Goal: Transaction & Acquisition: Purchase product/service

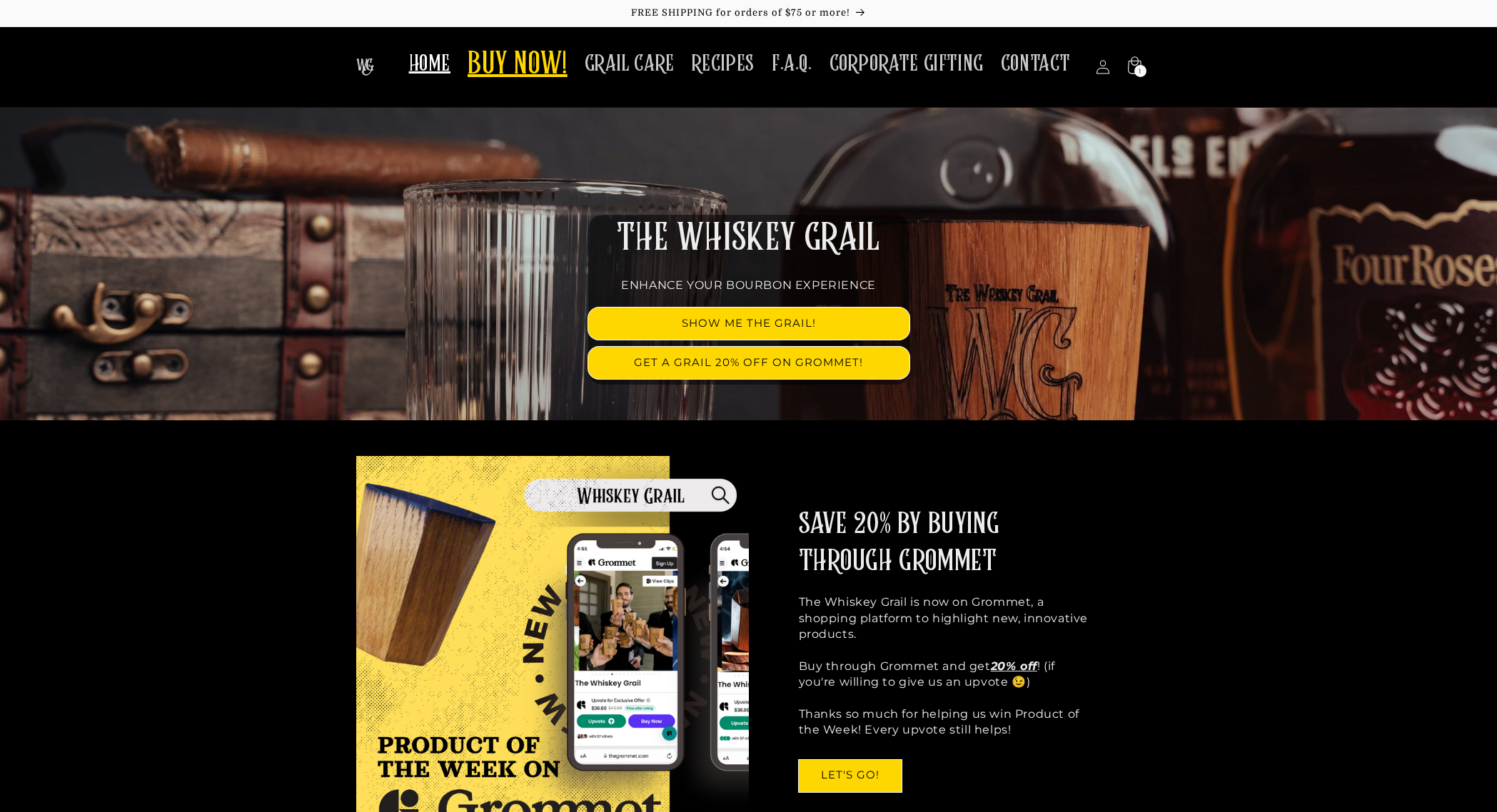
click at [516, 49] on span "BUY NOW!" at bounding box center [518, 65] width 100 height 39
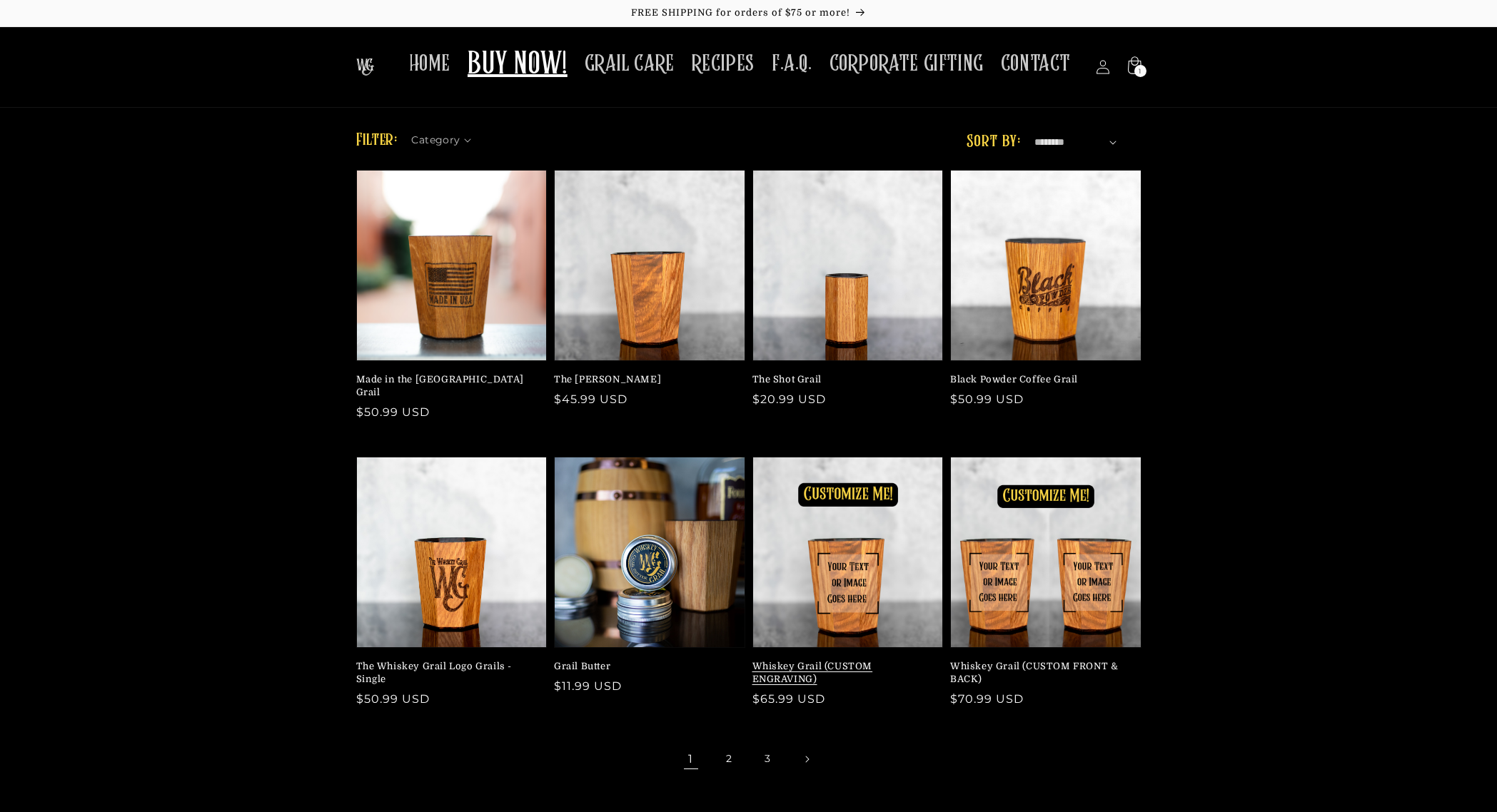
click at [916, 660] on link "Whiskey Grail (CUSTOM ENGRAVING)" at bounding box center [844, 673] width 183 height 26
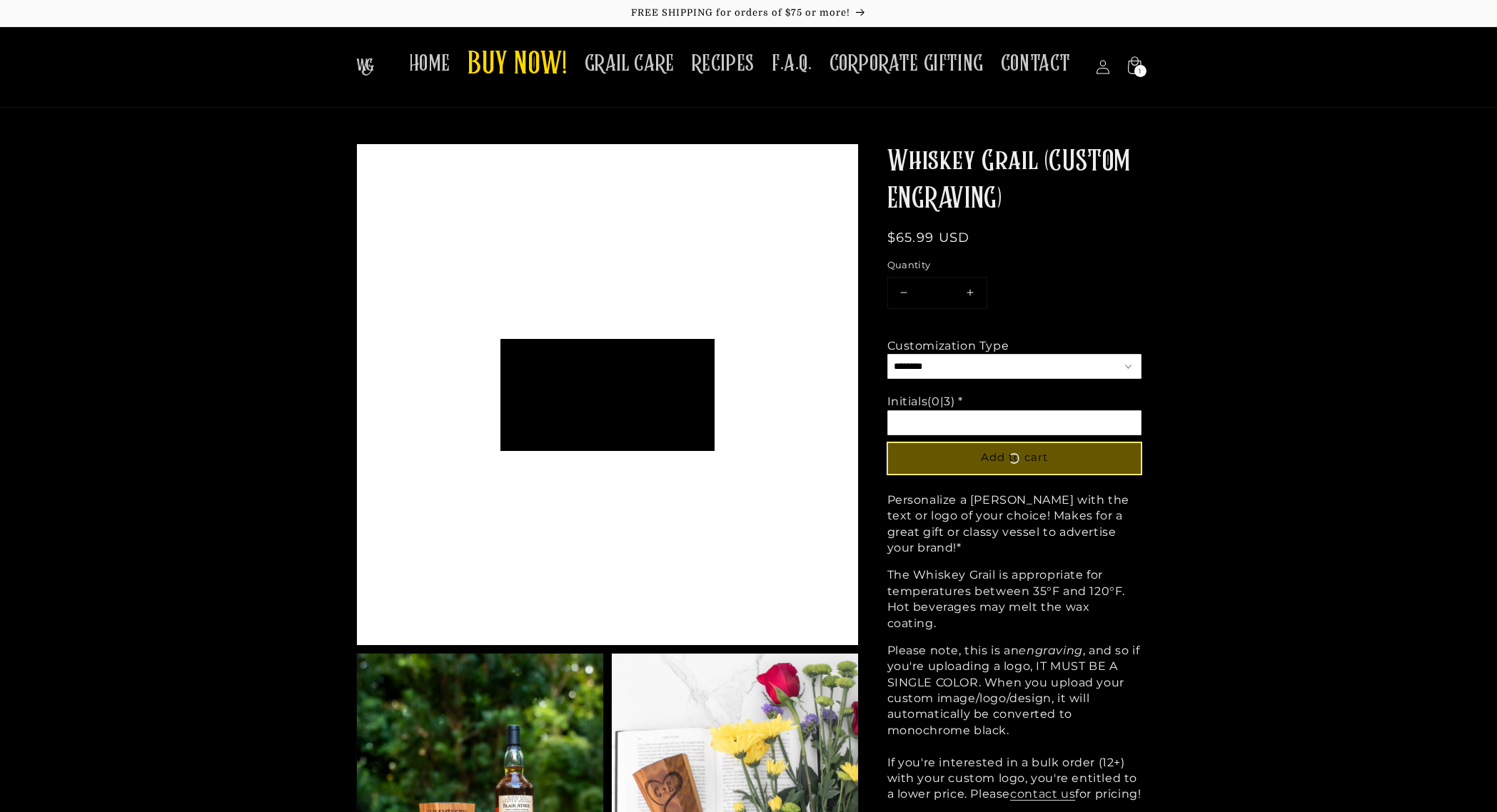
scroll to position [112, 214]
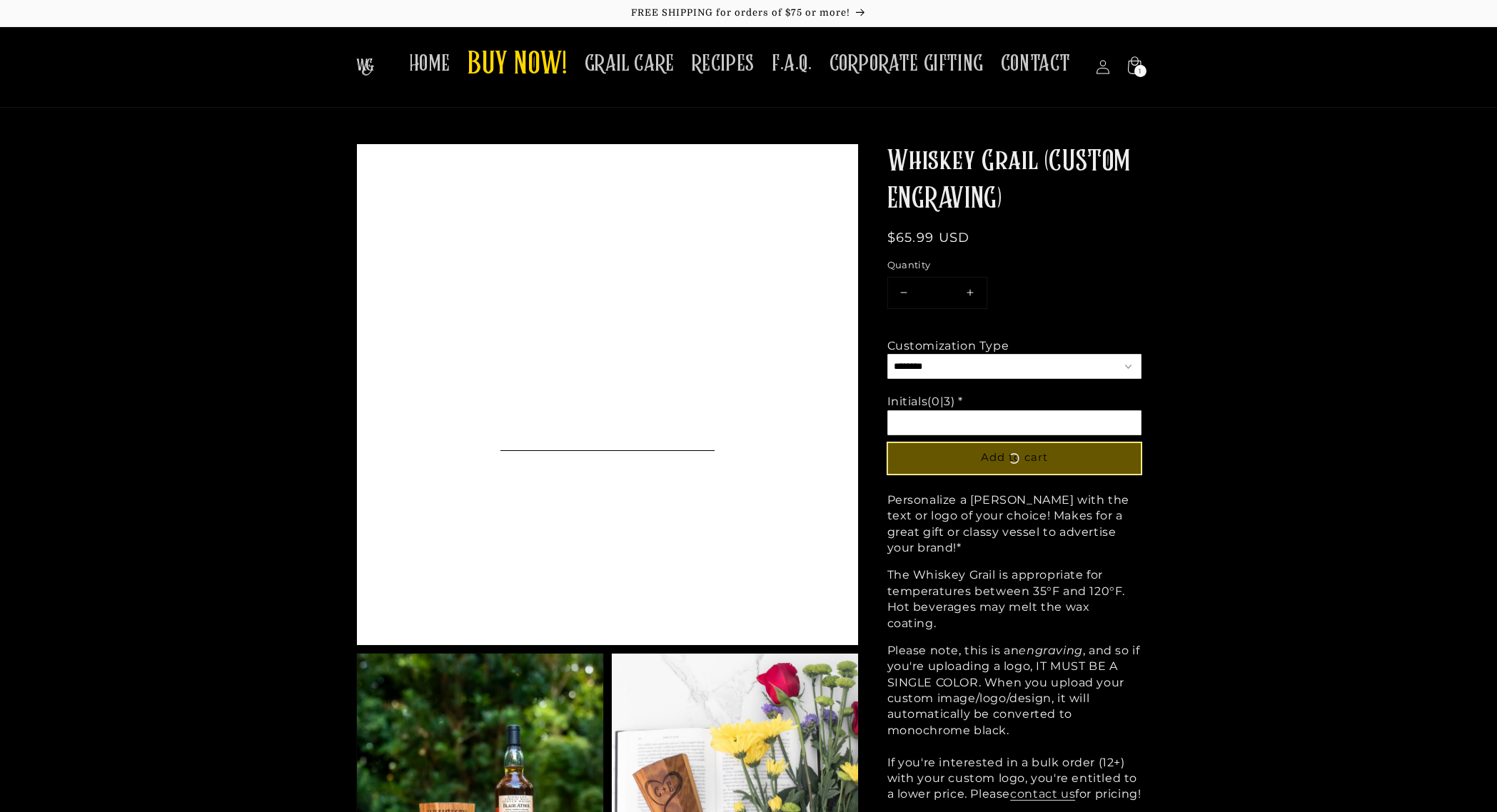
click at [1001, 422] on input "Option 2 of 2 Initials (0|3) * Required" at bounding box center [1015, 423] width 254 height 25
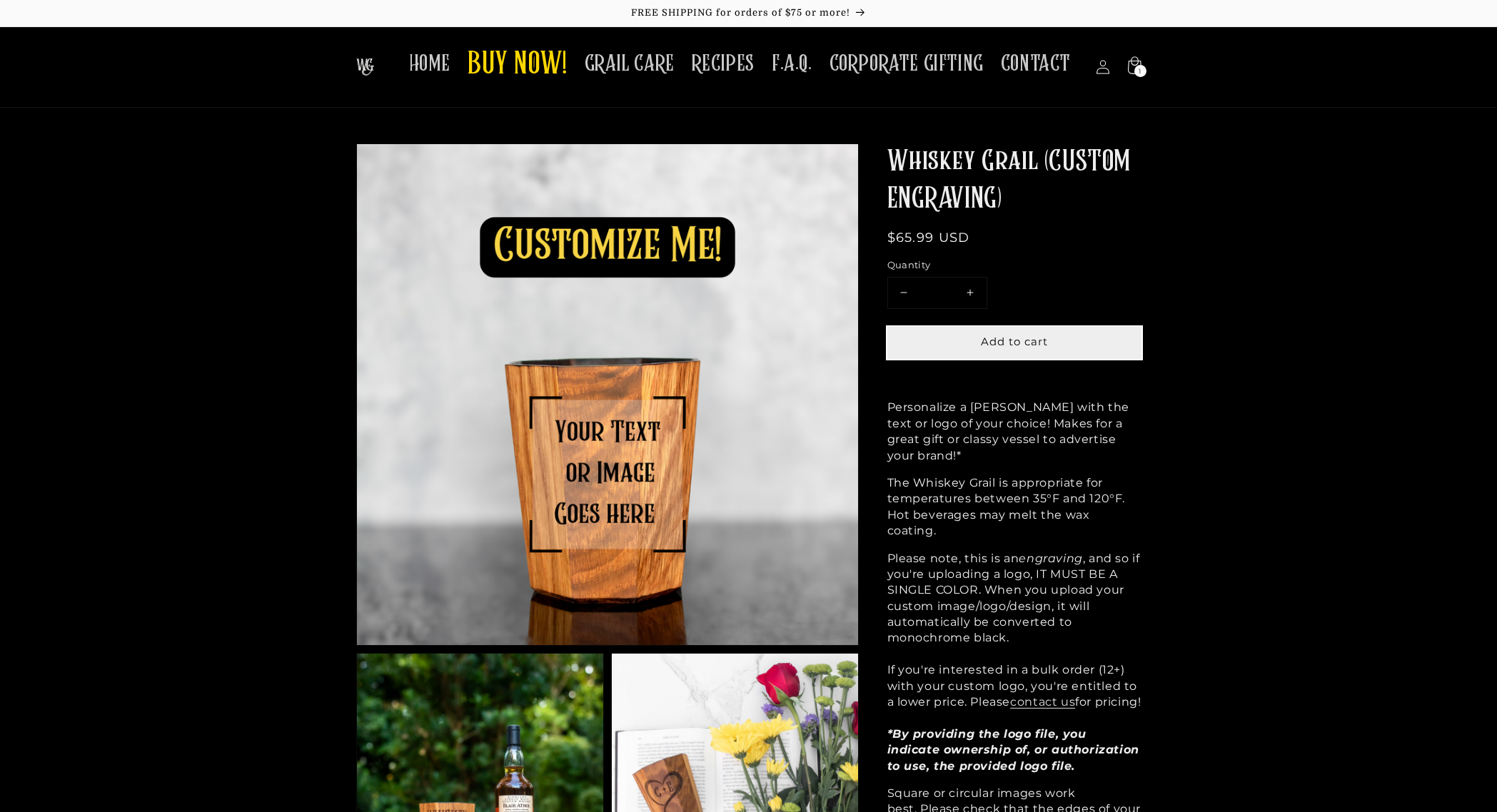
click at [1041, 345] on span "Add to cart" at bounding box center [1014, 342] width 67 height 13
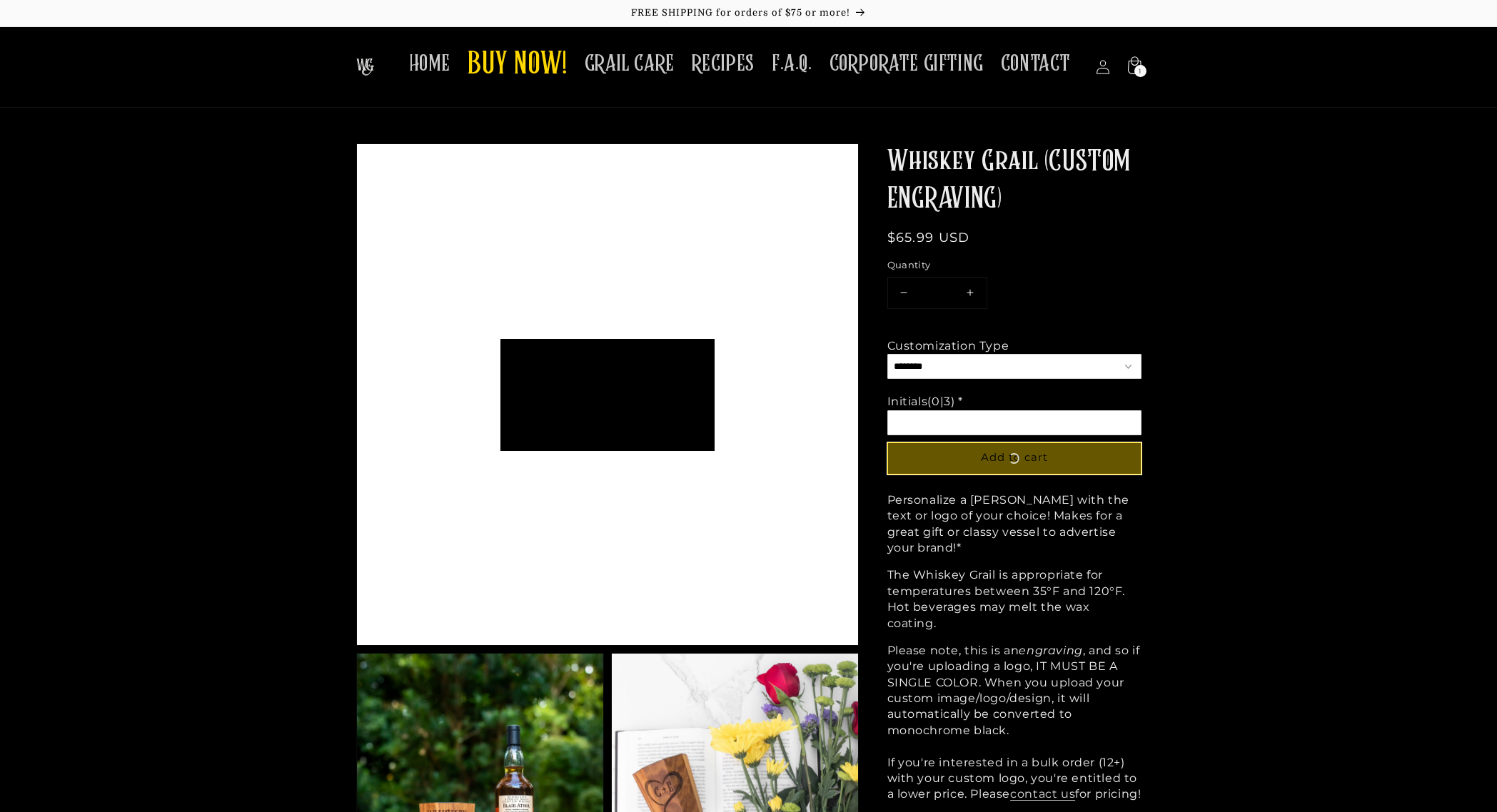
scroll to position [112, 214]
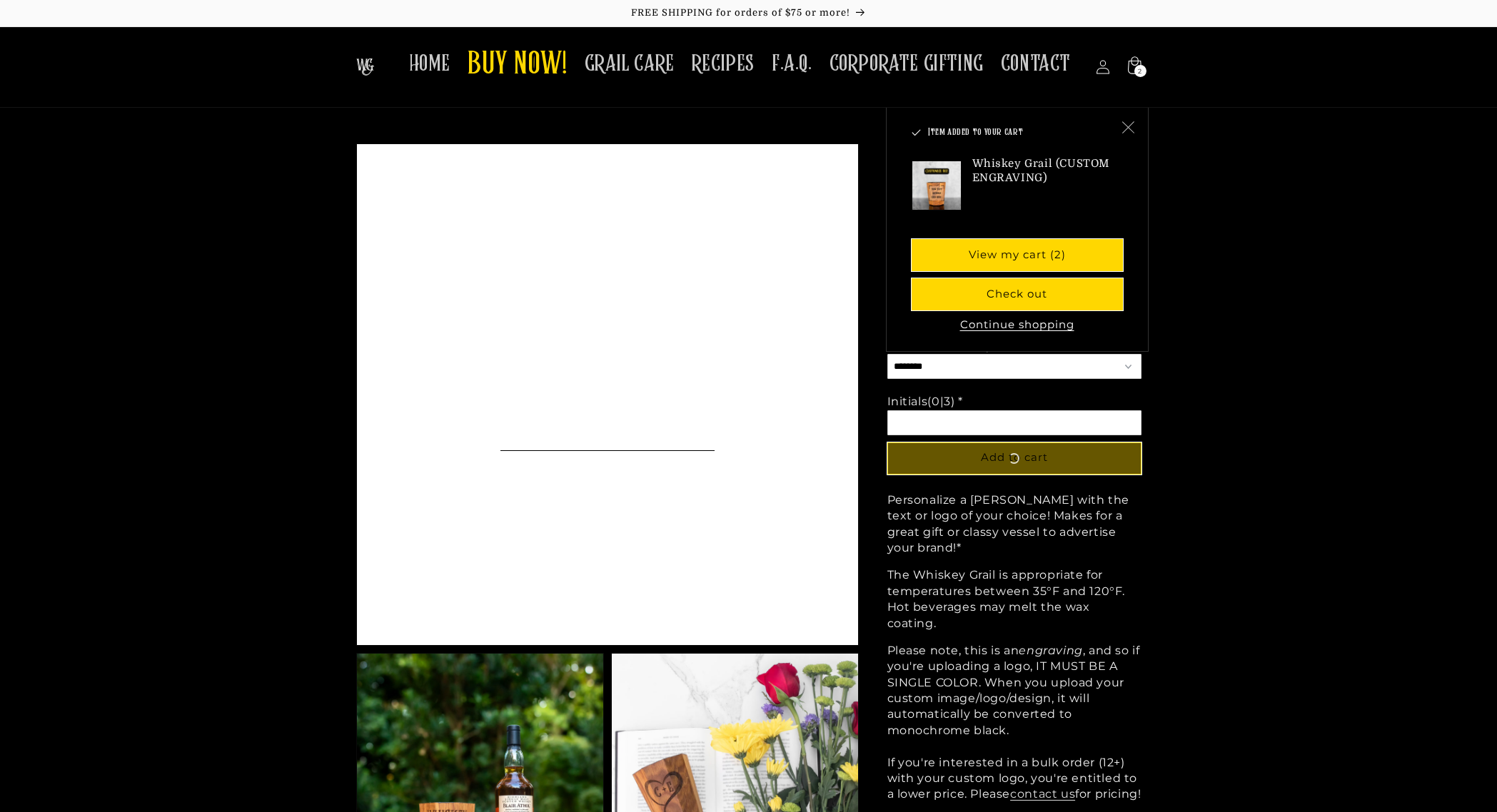
click at [1126, 120] on icon "Close" at bounding box center [1128, 126] width 12 height 12
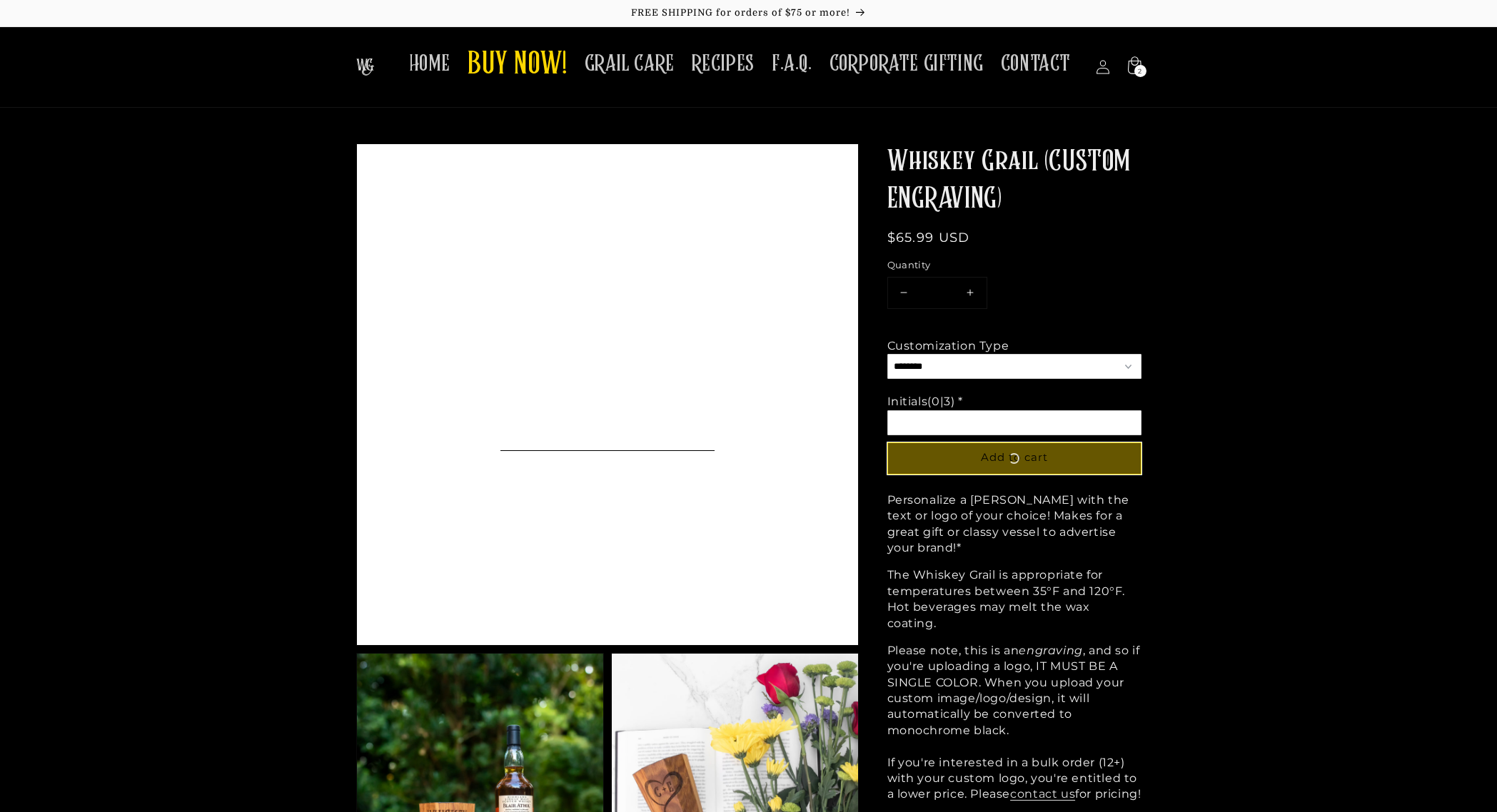
click at [1009, 427] on input "Option 2 of 2 Initials (0|3) * Required" at bounding box center [1015, 423] width 254 height 25
click at [945, 416] on input "Option 2 of 2 Initials (0|3) * Required" at bounding box center [1015, 423] width 254 height 25
type input "**"
drag, startPoint x: 1051, startPoint y: 639, endPoint x: 755, endPoint y: 486, distance: 333.2
click at [1041, 643] on p "Please note, this is an engraving , and so if you're uploading a logo, IT MUST …" at bounding box center [1015, 754] width 254 height 223
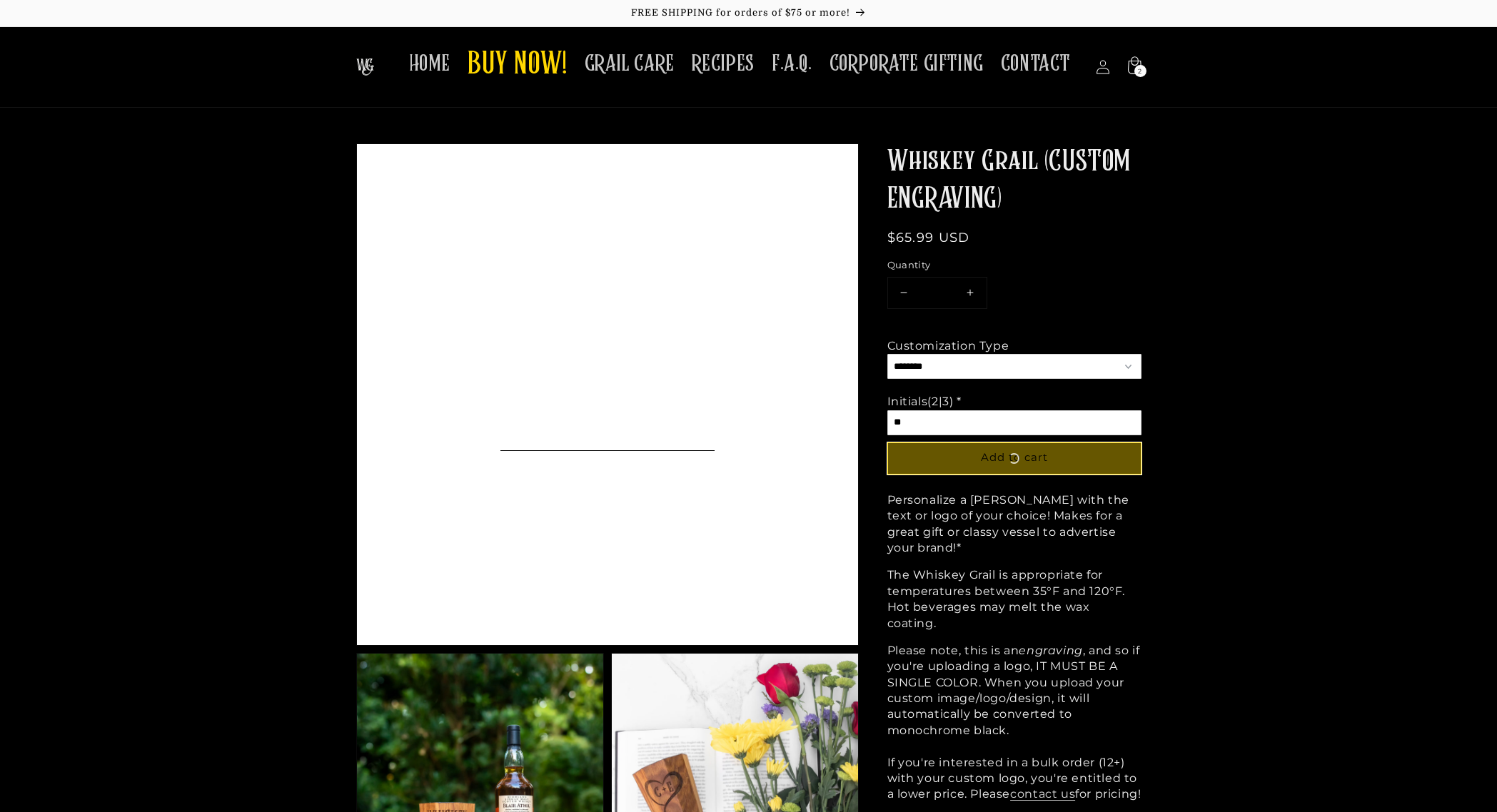
click at [714, 438] on div at bounding box center [607, 395] width 501 height 501
click at [541, 71] on span "BUY NOW!" at bounding box center [518, 65] width 100 height 39
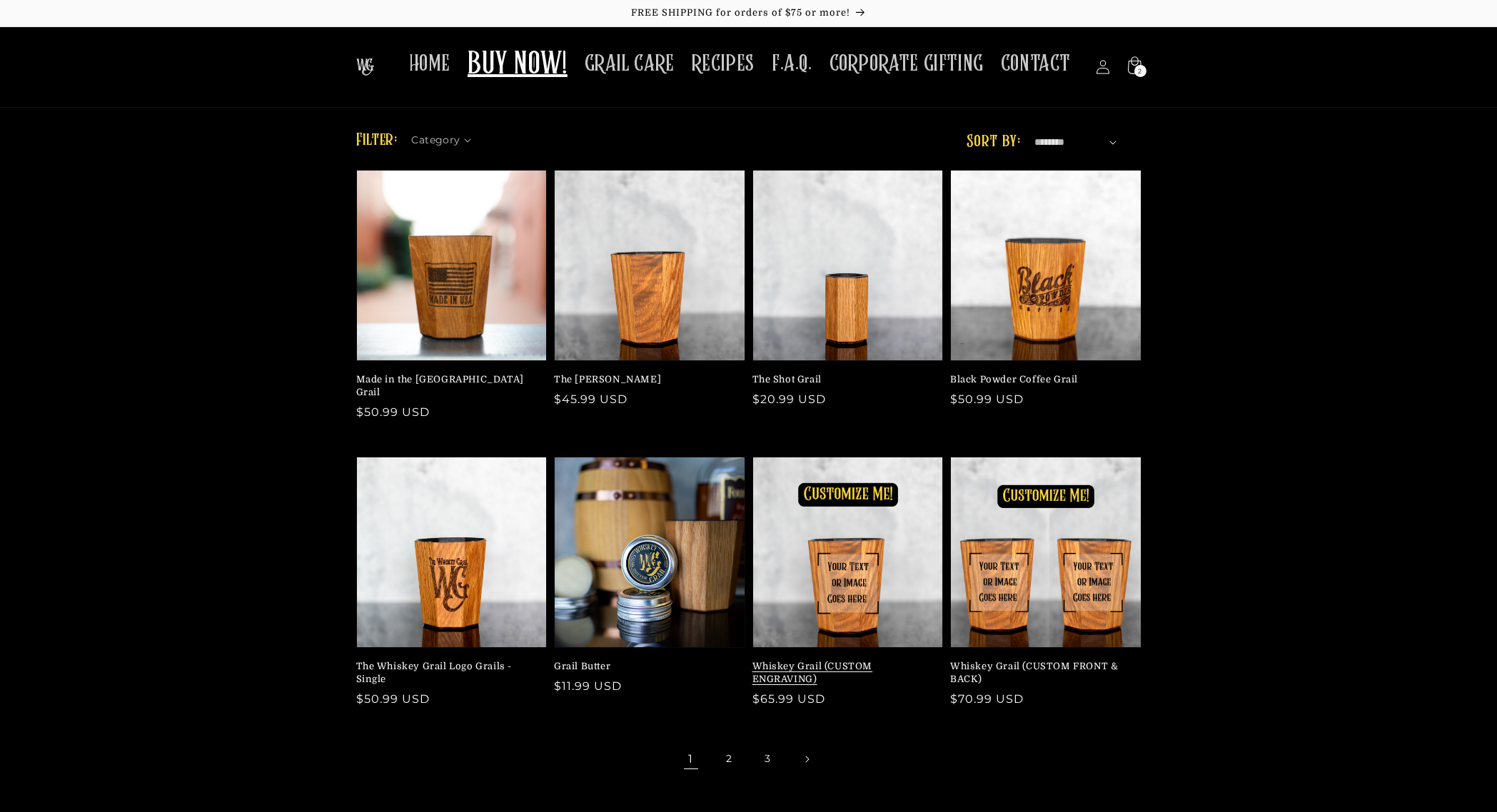
click at [895, 660] on link "Whiskey Grail (CUSTOM ENGRAVING)" at bounding box center [844, 673] width 183 height 26
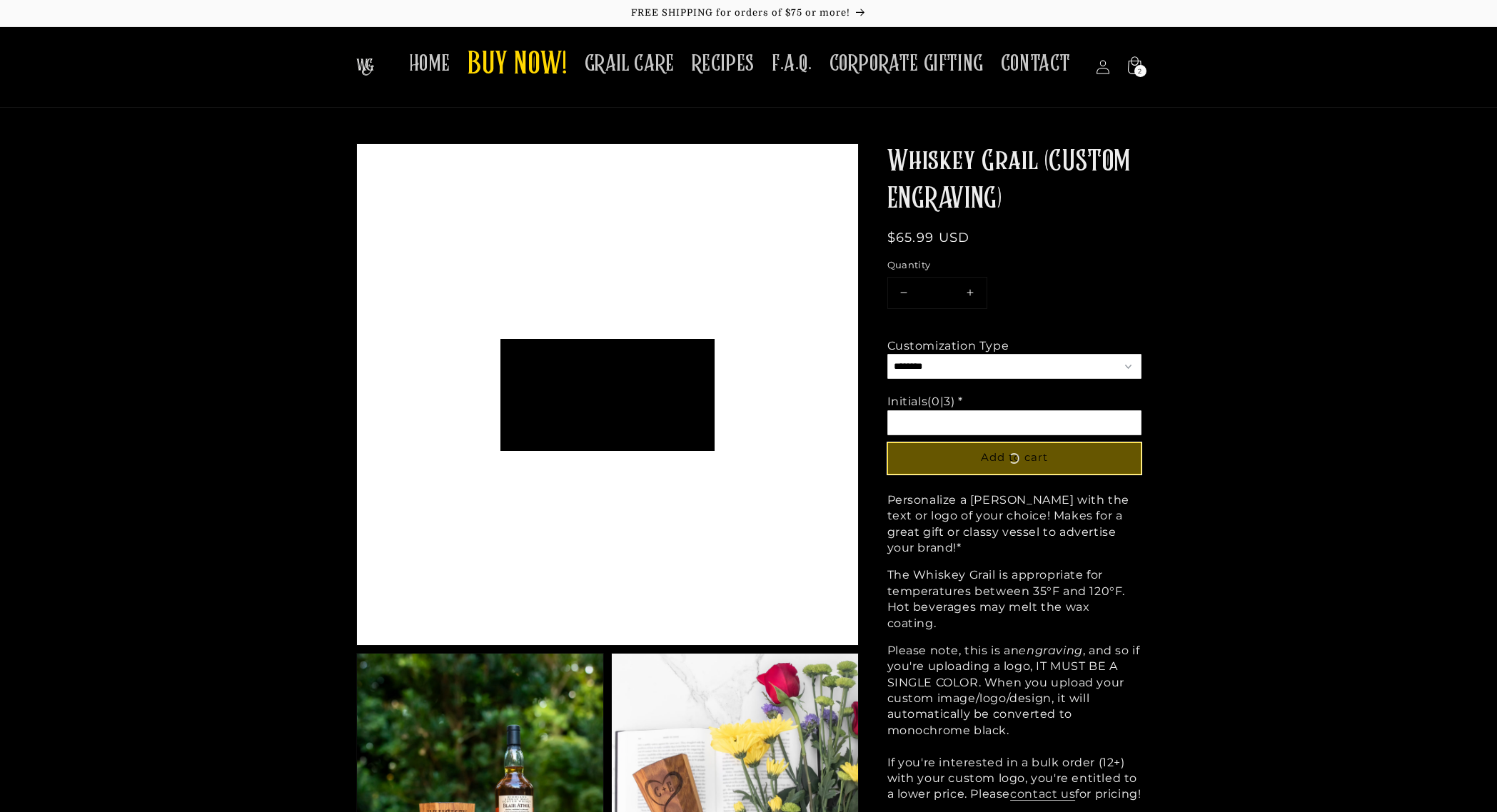
scroll to position [112, 214]
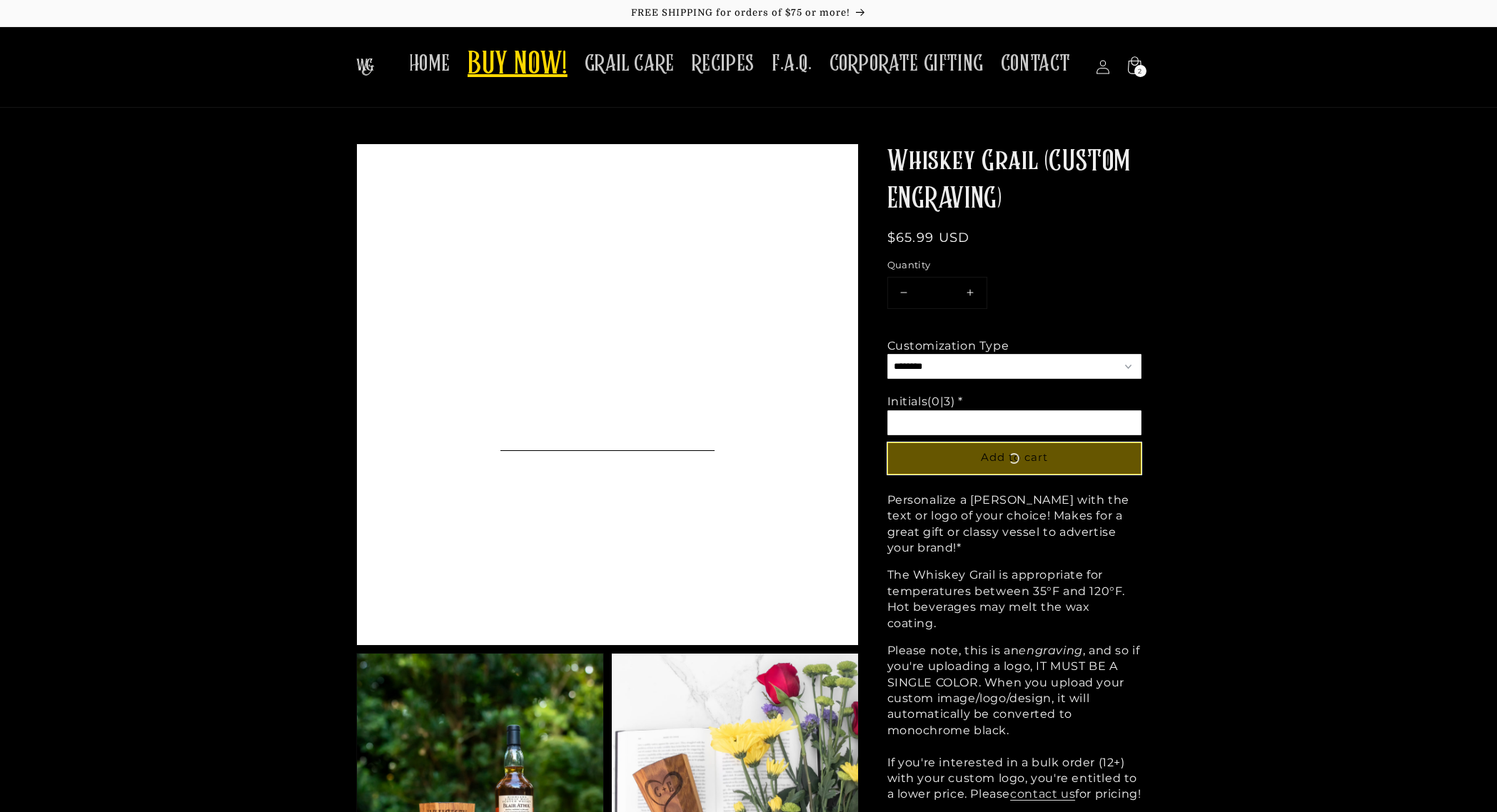
click at [529, 47] on span "BUY NOW!" at bounding box center [518, 65] width 100 height 39
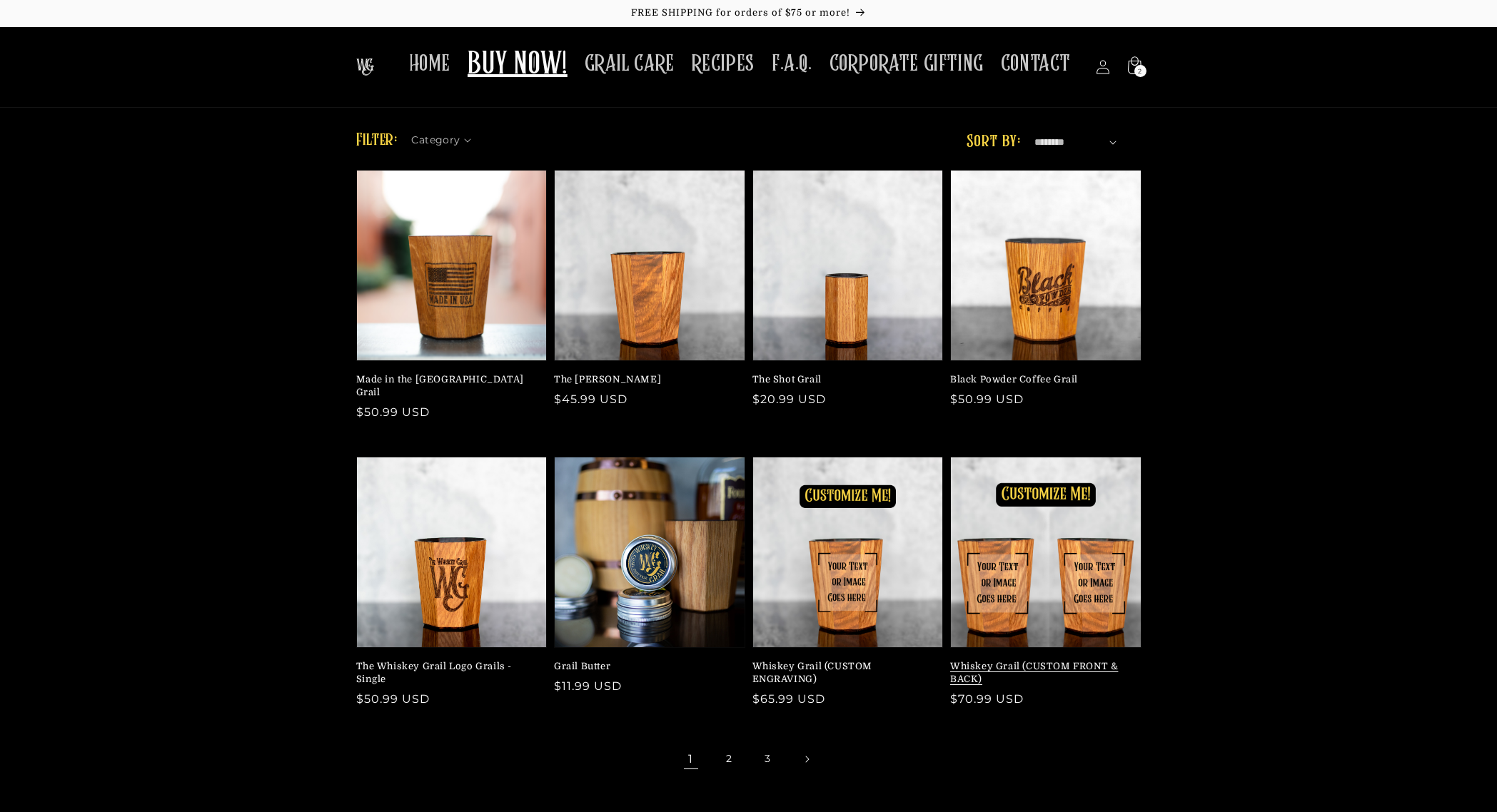
click at [1049, 660] on link "Whiskey Grail (CUSTOM FRONT & BACK)" at bounding box center [1041, 673] width 183 height 26
click at [906, 660] on link "Whiskey Grail (CUSTOM ENGRAVING)" at bounding box center [844, 673] width 183 height 26
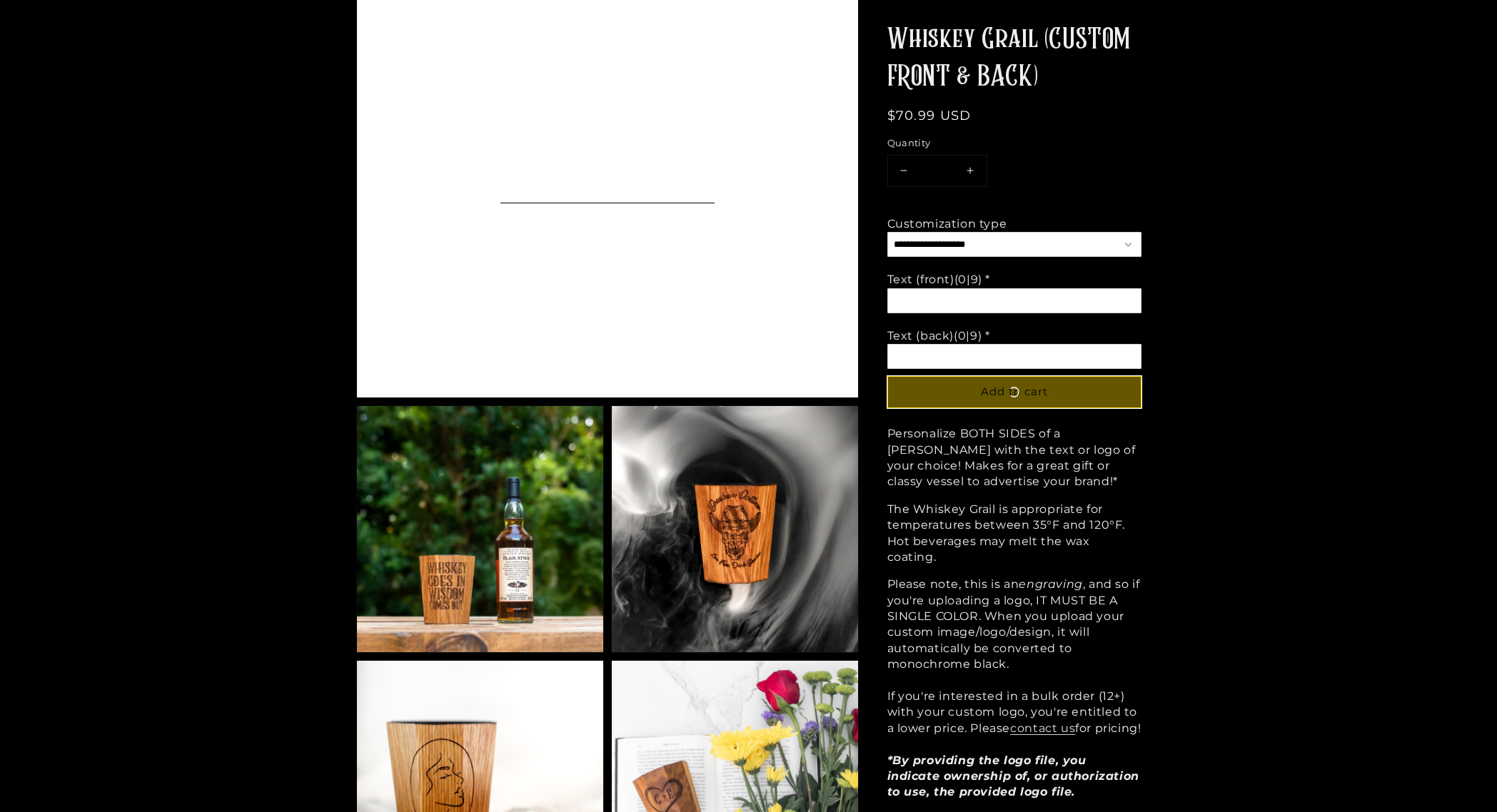
scroll to position [248, 0]
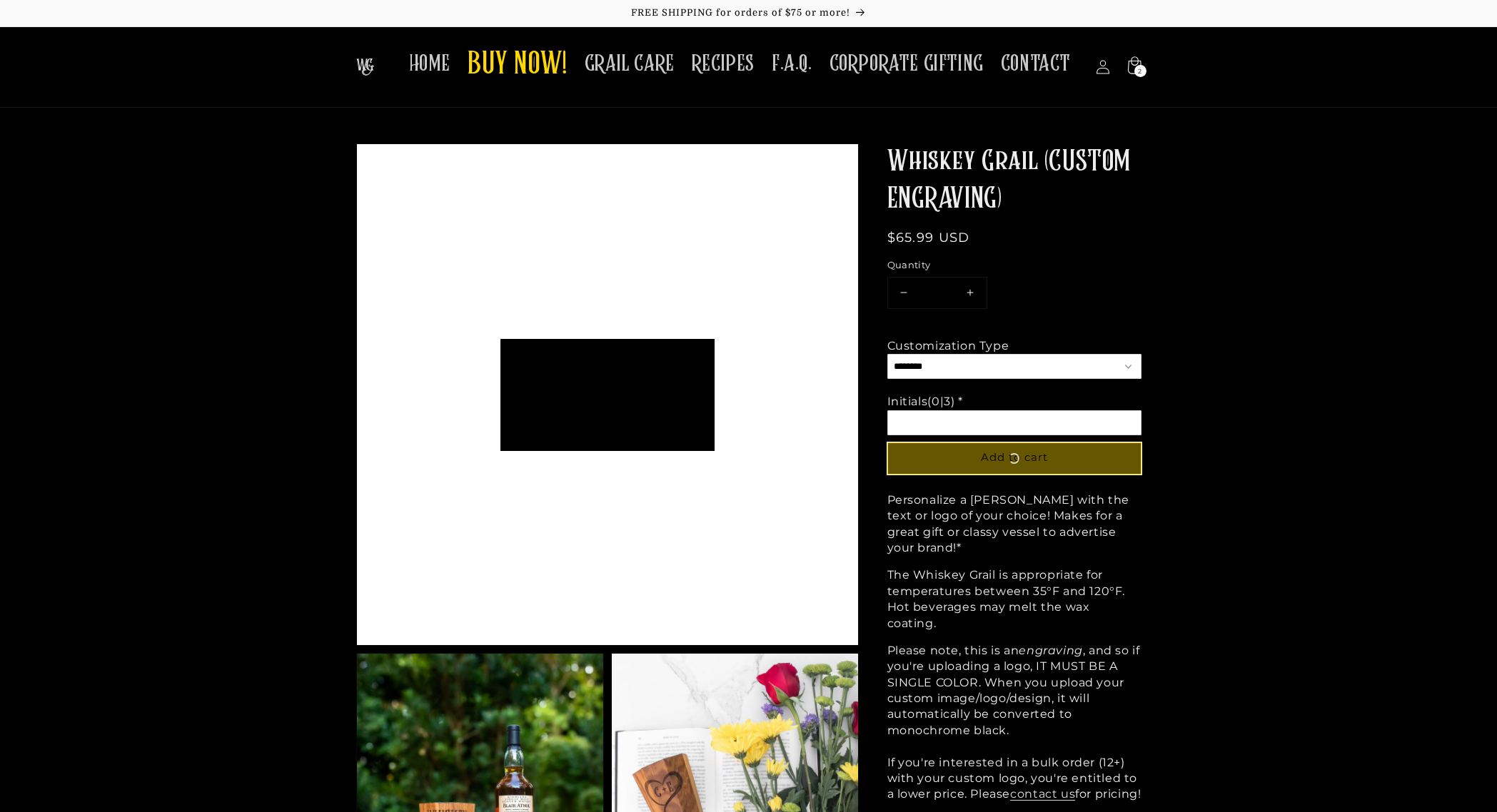
scroll to position [112, 214]
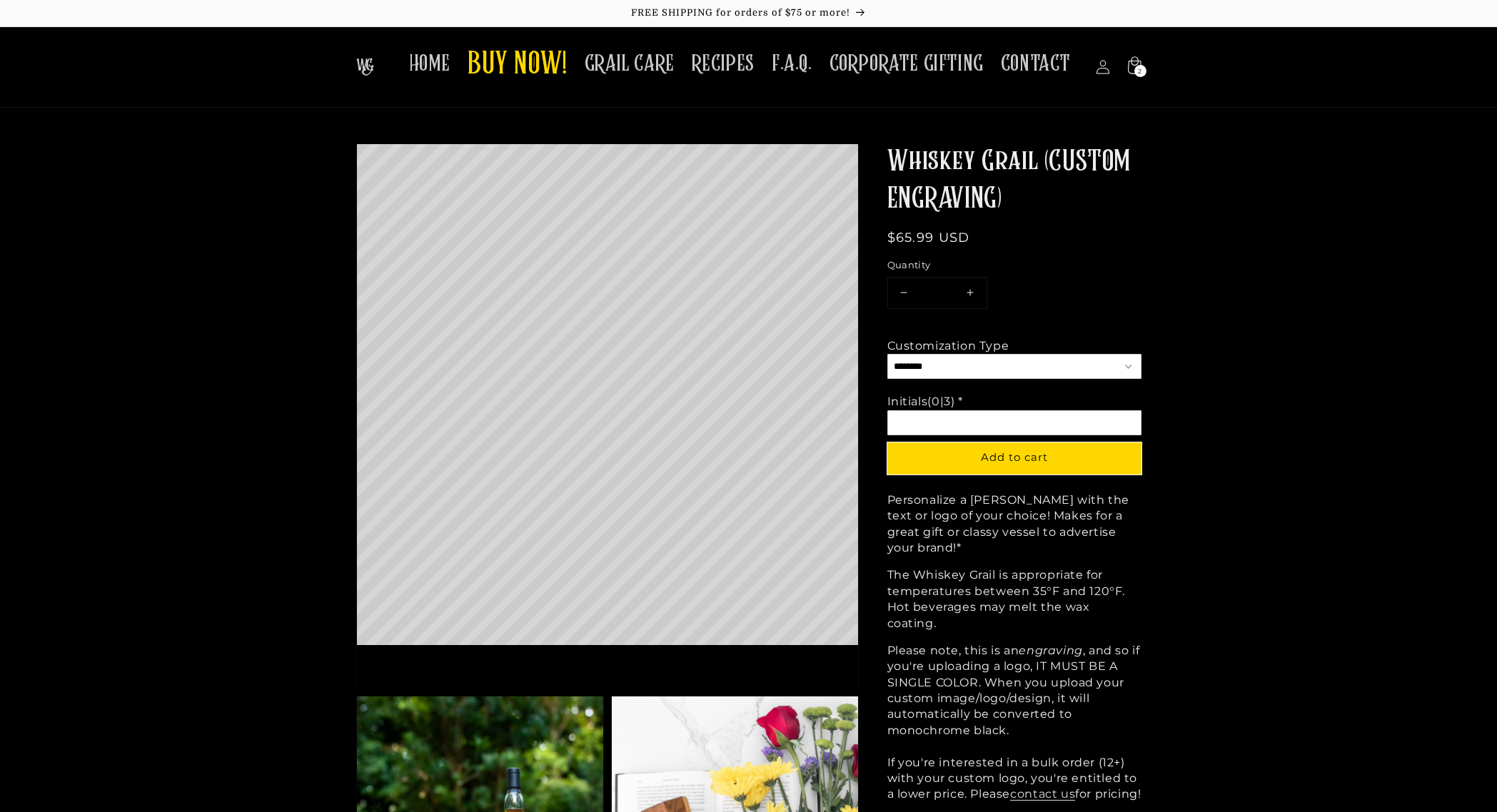
click at [934, 412] on input "Option 2 of 2 Initials (0|3) * Required" at bounding box center [1015, 423] width 254 height 25
drag, startPoint x: 930, startPoint y: 418, endPoint x: 863, endPoint y: 416, distance: 67.0
click at [929, 421] on input "**" at bounding box center [1015, 423] width 254 height 25
type input "*"
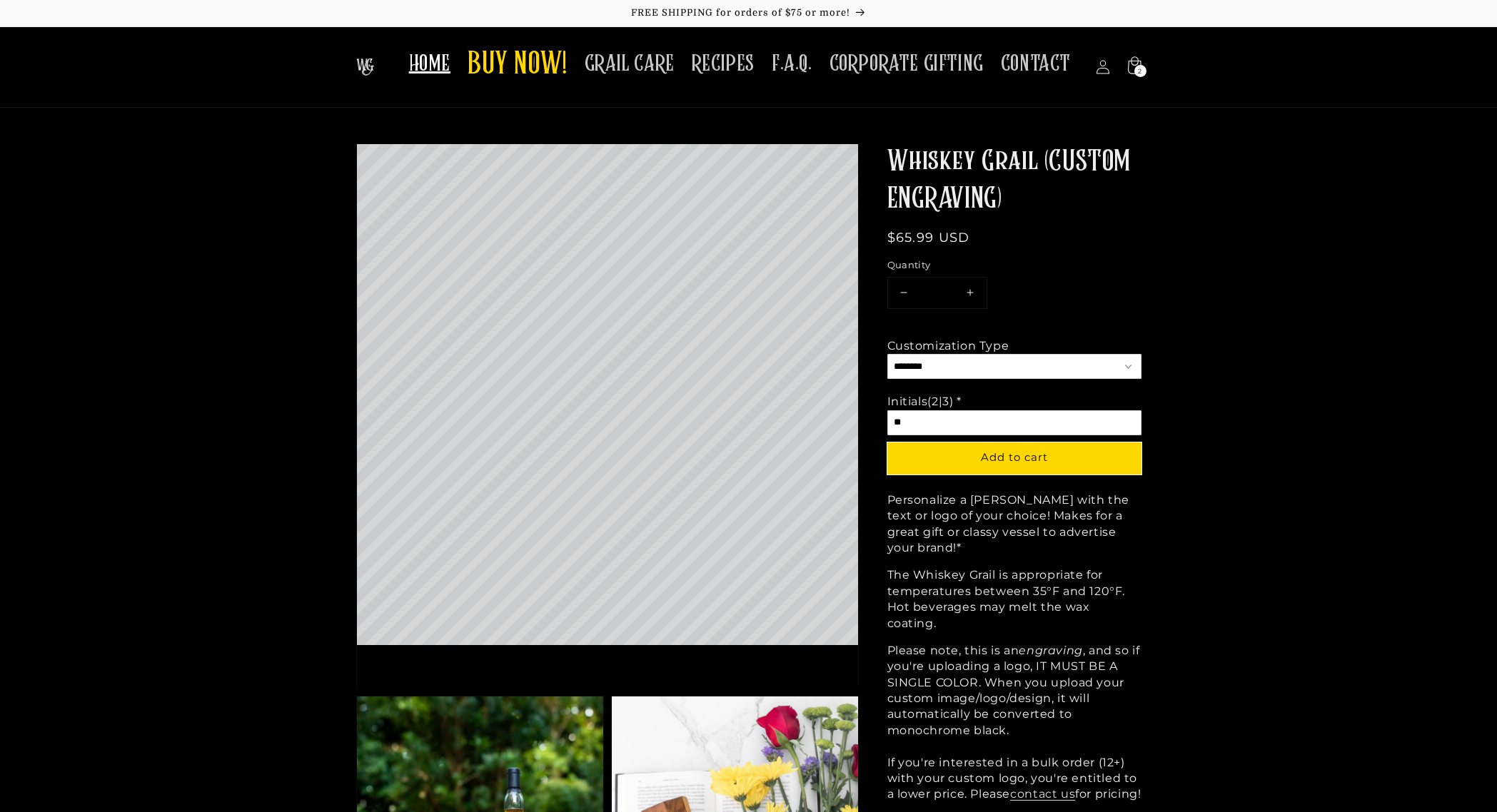
type input "**"
click at [451, 69] on span "HOME" at bounding box center [430, 64] width 41 height 28
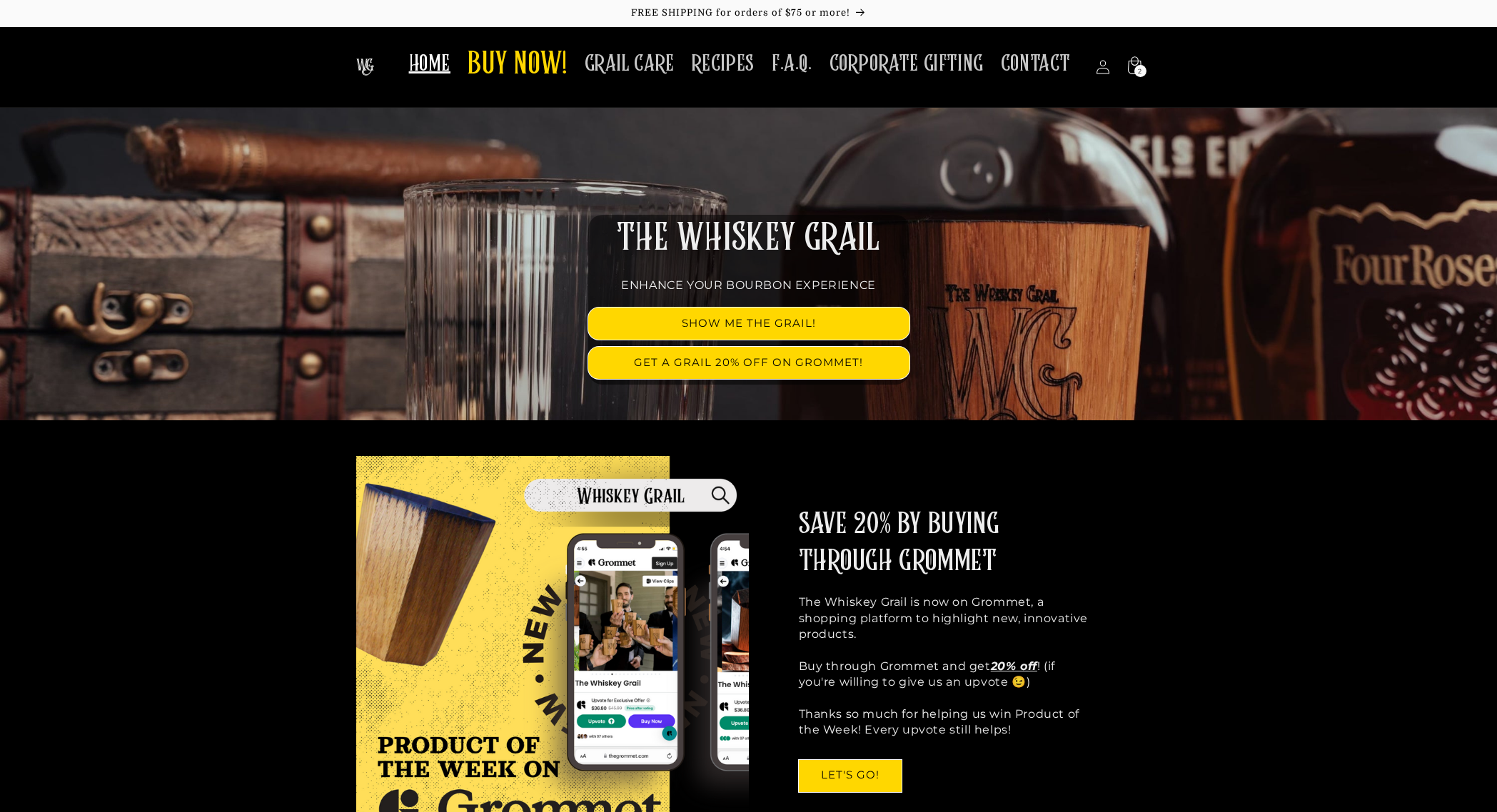
click at [519, 74] on span "BUY NOW!" at bounding box center [518, 65] width 100 height 39
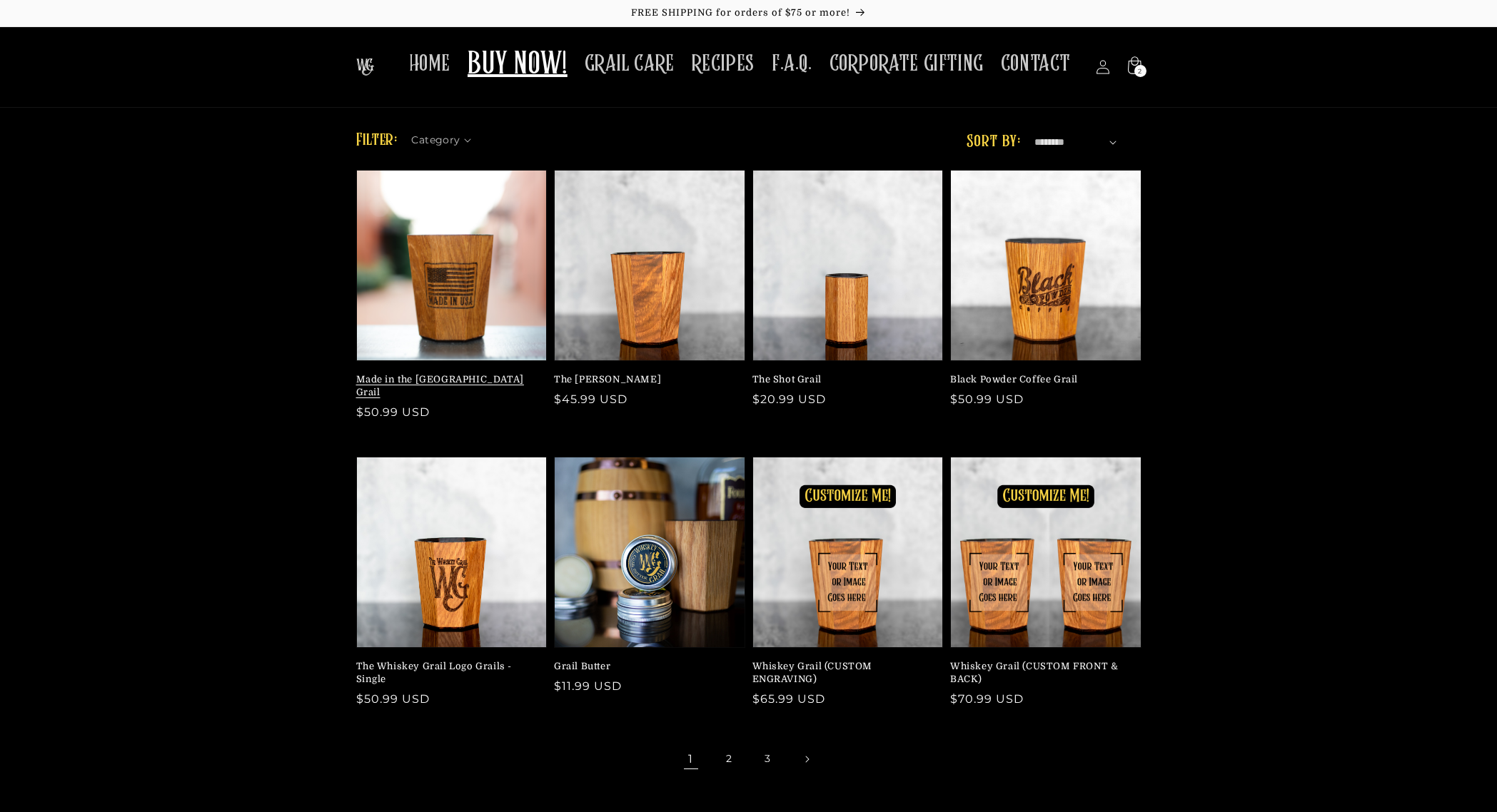
click at [507, 373] on link "Made in the [GEOGRAPHIC_DATA] Grail" at bounding box center [447, 386] width 183 height 26
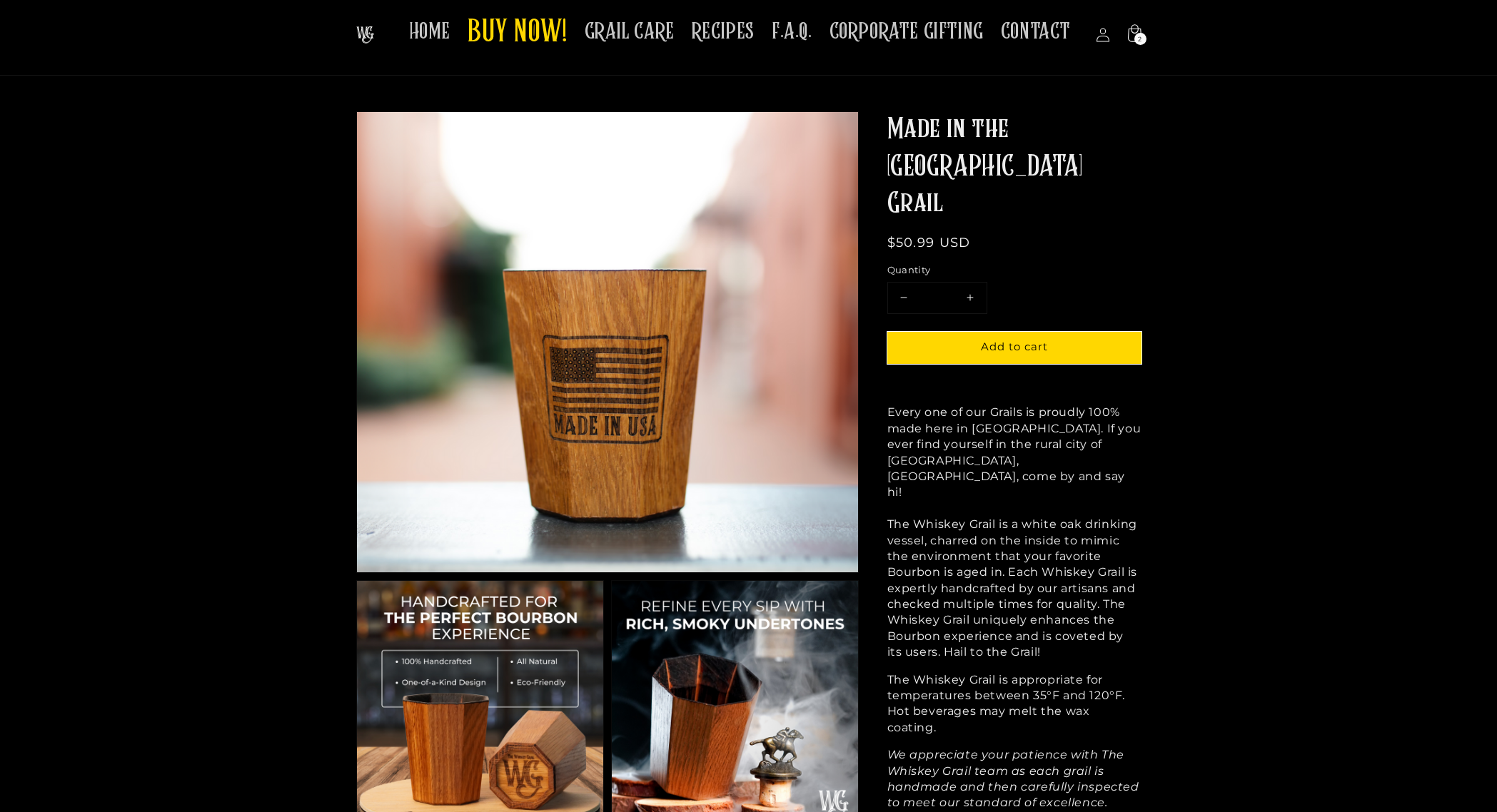
scroll to position [35, 0]
